Goal: Information Seeking & Learning: Understand process/instructions

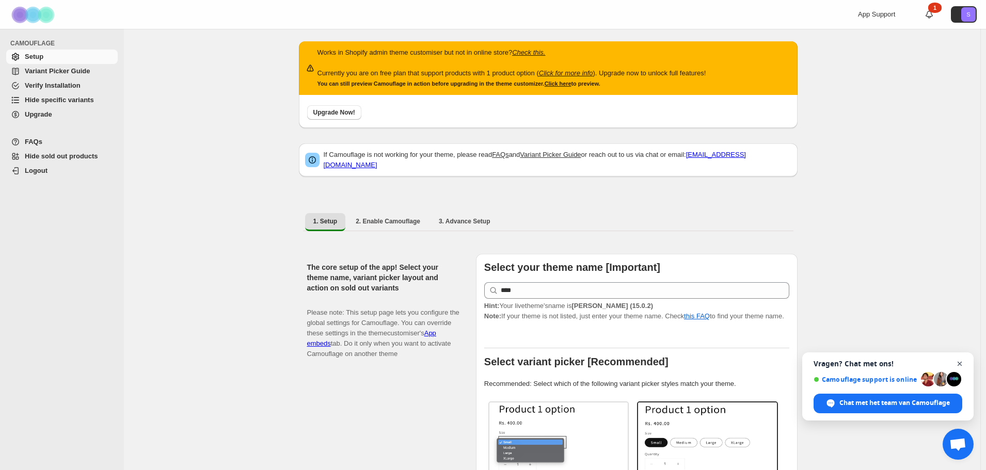
click at [961, 366] on span "Chat sluiten" at bounding box center [959, 364] width 13 height 13
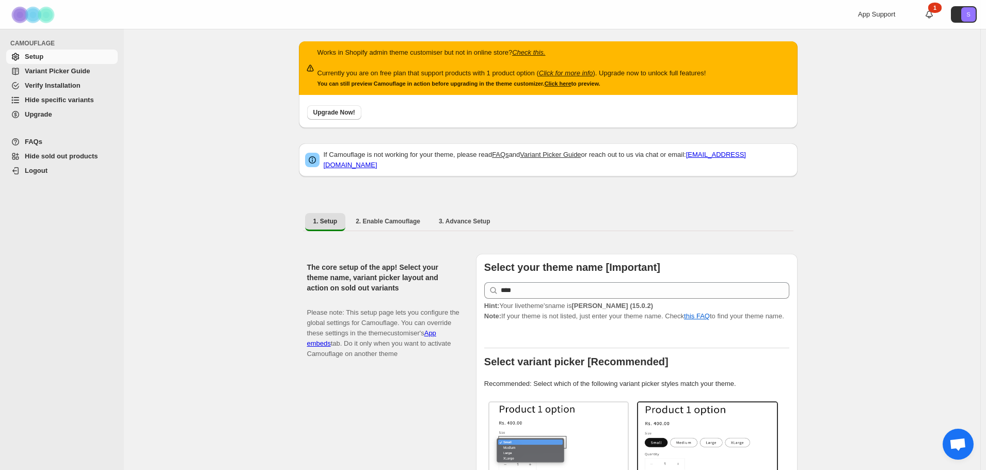
click at [333, 157] on p "If Camouflage is not working for your theme, please read FAQs and Variant Picke…" at bounding box center [558, 160] width 468 height 21
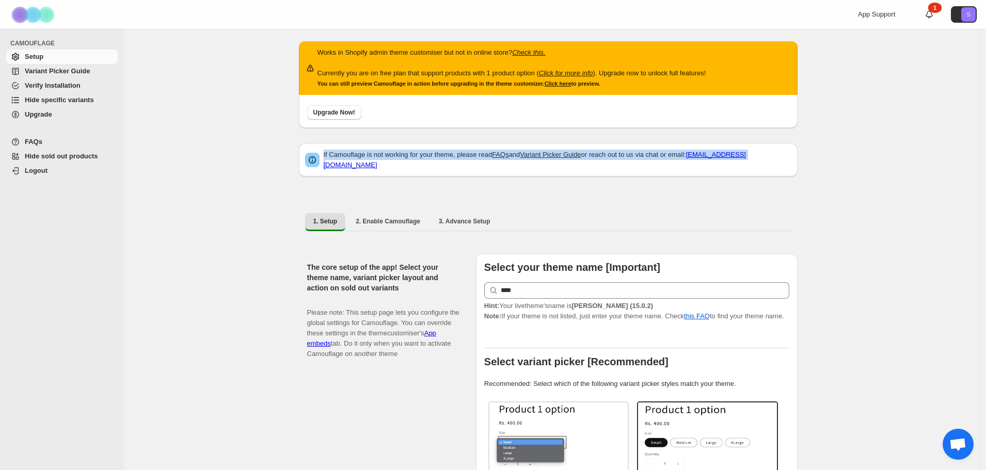
drag, startPoint x: 326, startPoint y: 158, endPoint x: 752, endPoint y: 167, distance: 425.8
click at [751, 164] on div "If Camouflage is not working for your theme, please read FAQs and Variant Picke…" at bounding box center [548, 160] width 486 height 21
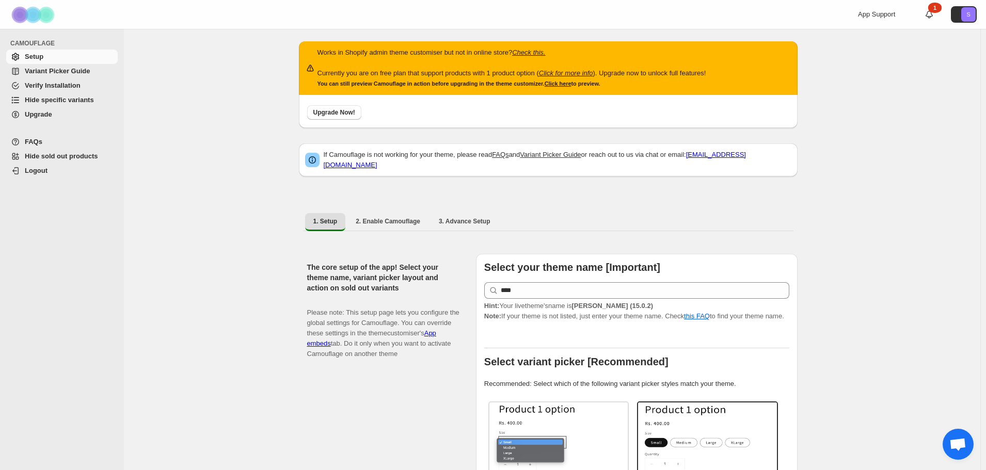
click at [33, 18] on img at bounding box center [34, 15] width 52 height 28
